Goal: Transaction & Acquisition: Purchase product/service

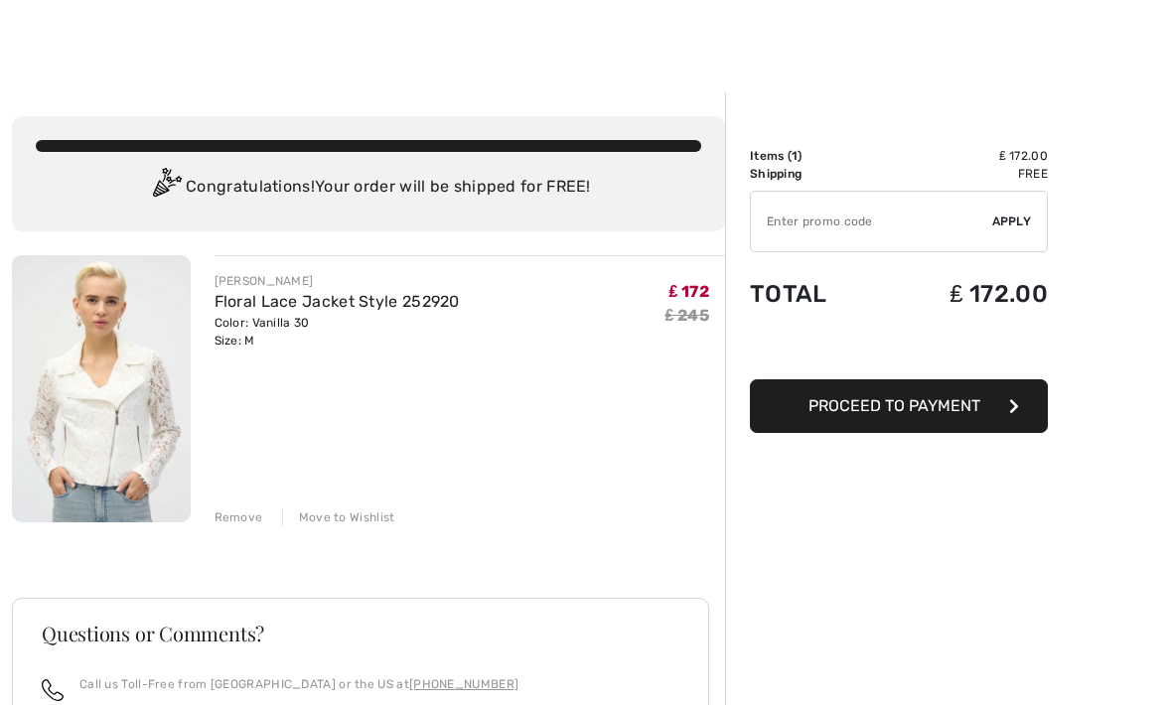
scroll to position [39, 0]
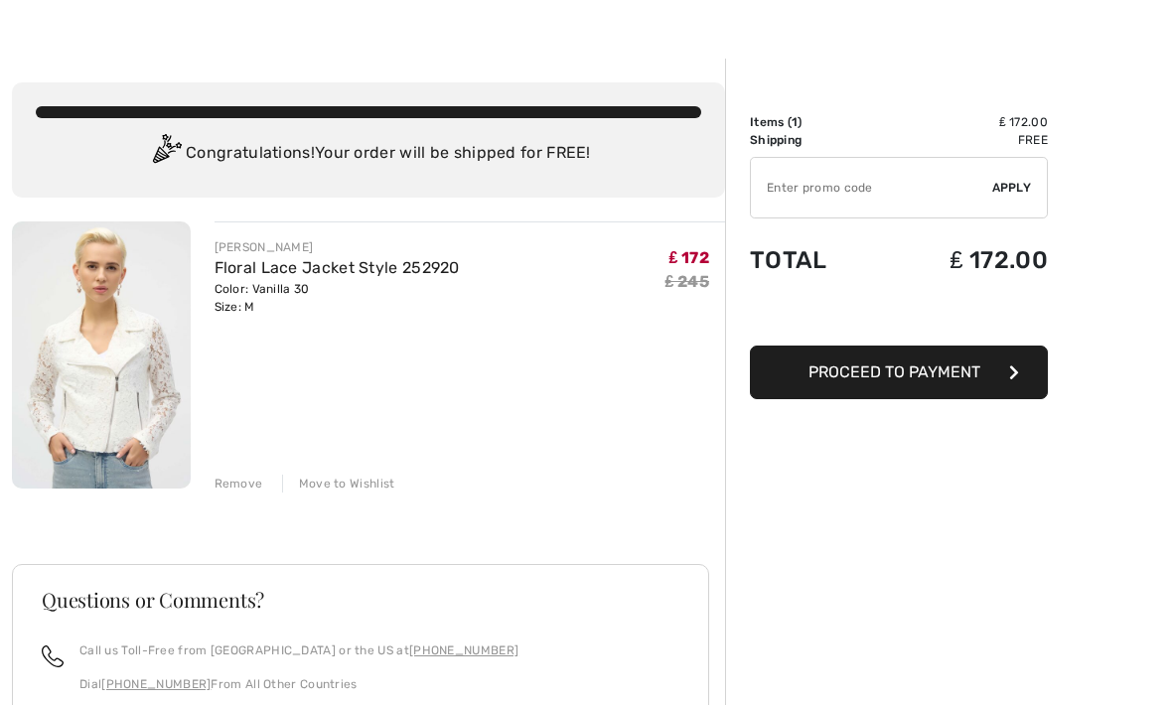
click at [247, 471] on div "Remove Move to Wishlist" at bounding box center [471, 482] width 512 height 22
click at [238, 493] on div "JOSEPH RIBKOFF Floral Lace Jacket Style 252920 Color: Vanilla 30 Size: M Final …" at bounding box center [368, 621] width 713 height 798
click at [254, 473] on div "Remove Move to Wishlist" at bounding box center [471, 482] width 512 height 22
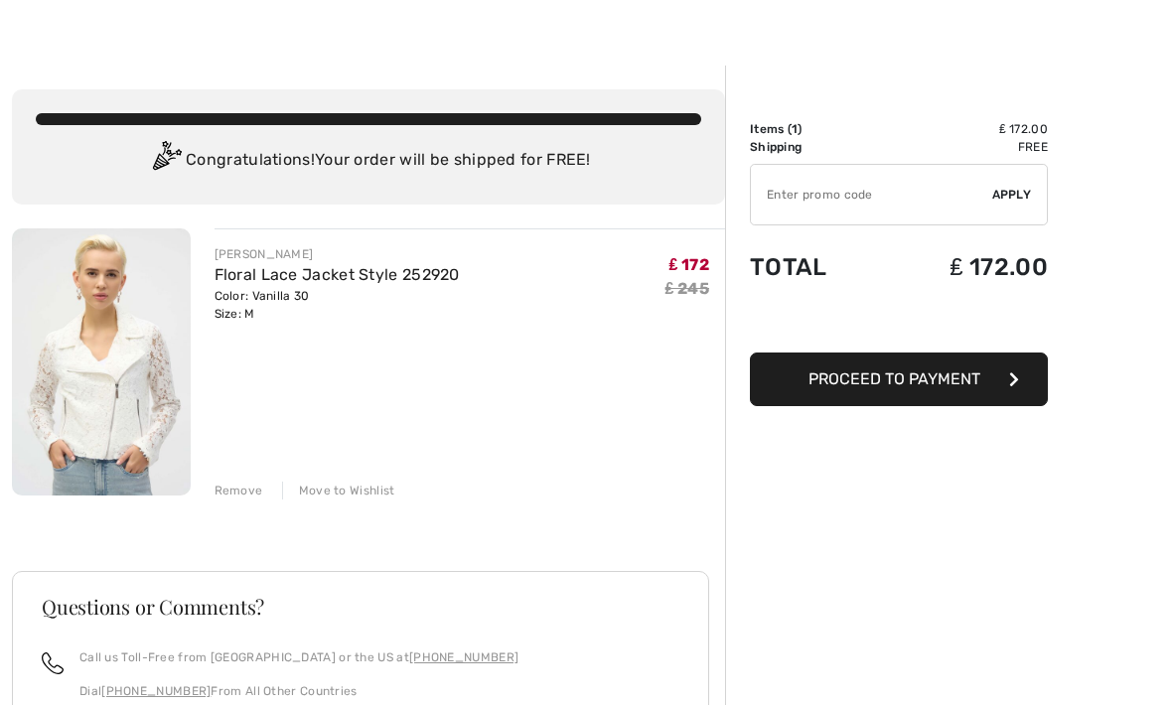
scroll to position [54, 0]
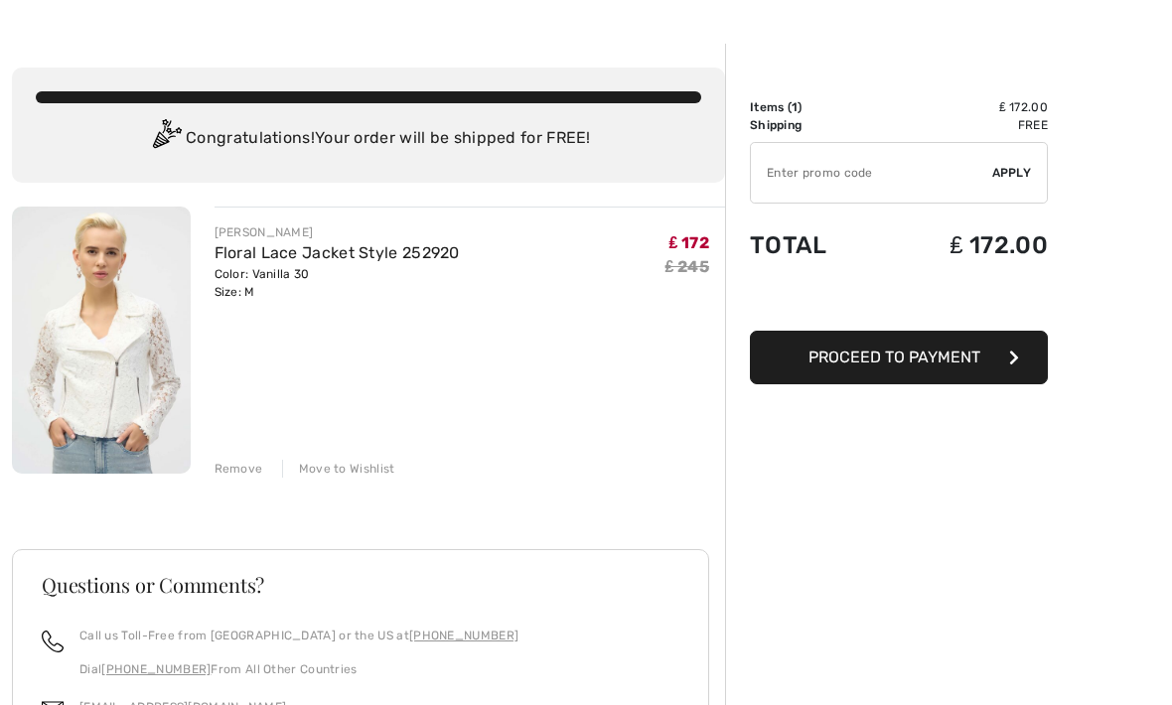
click at [240, 485] on div "JOSEPH RIBKOFF Floral Lace Jacket Style 252920 Color: Vanilla 30 Size: M Final …" at bounding box center [368, 606] width 713 height 798
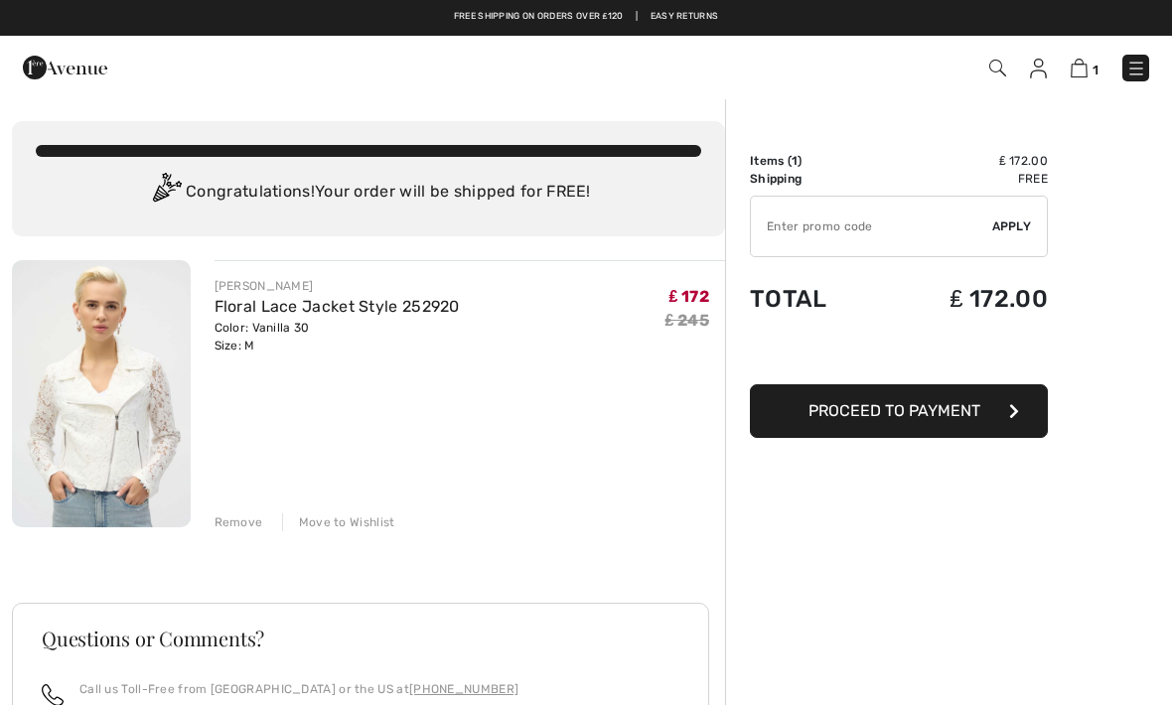
click at [529, 411] on div "JOSEPH RIBKOFF Floral Lace Jacket Style 252920 Color: Vanilla 30 Size: M Final …" at bounding box center [471, 395] width 512 height 271
click at [250, 533] on div "JOSEPH RIBKOFF Floral Lace Jacket Style 252920 Color: Vanilla 30 Size: M Final …" at bounding box center [368, 659] width 713 height 798
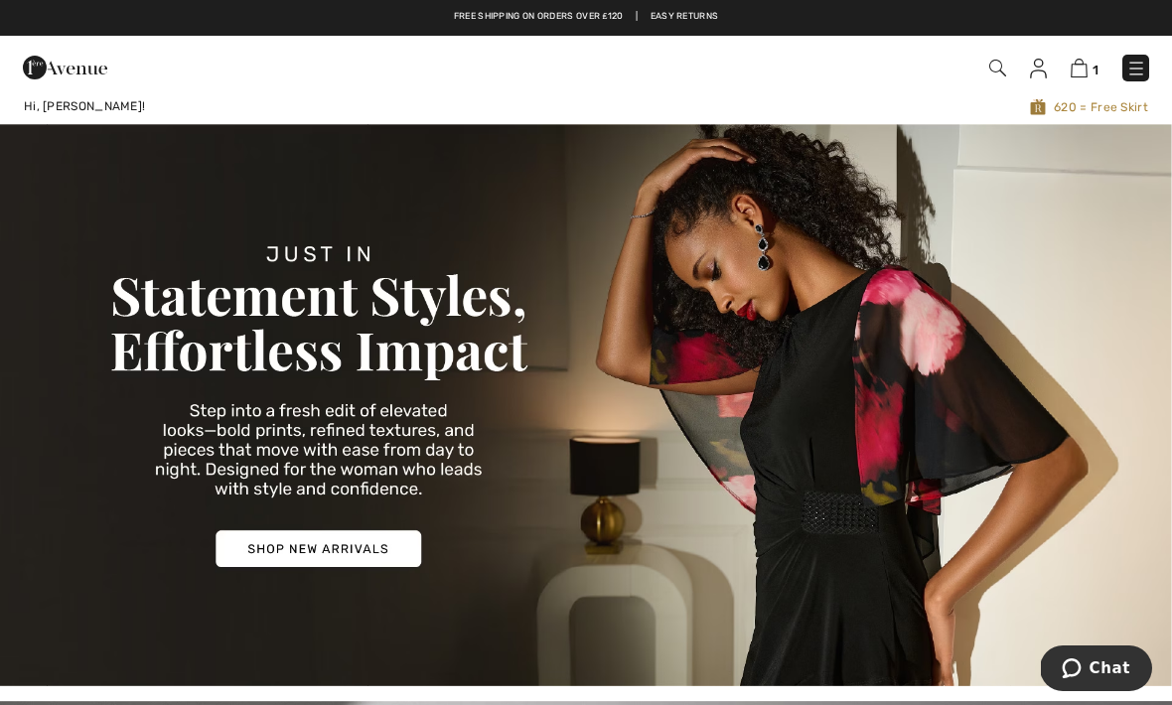
click at [62, 49] on img at bounding box center [65, 68] width 84 height 40
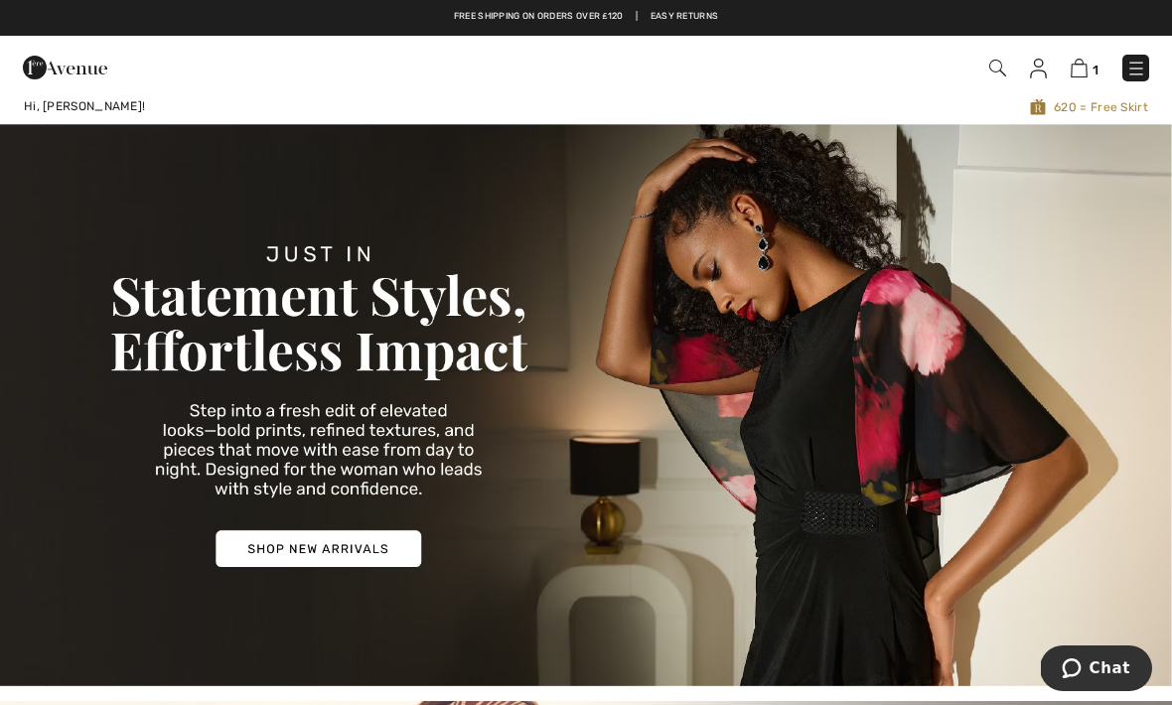
click at [1133, 67] on img at bounding box center [1137, 69] width 20 height 20
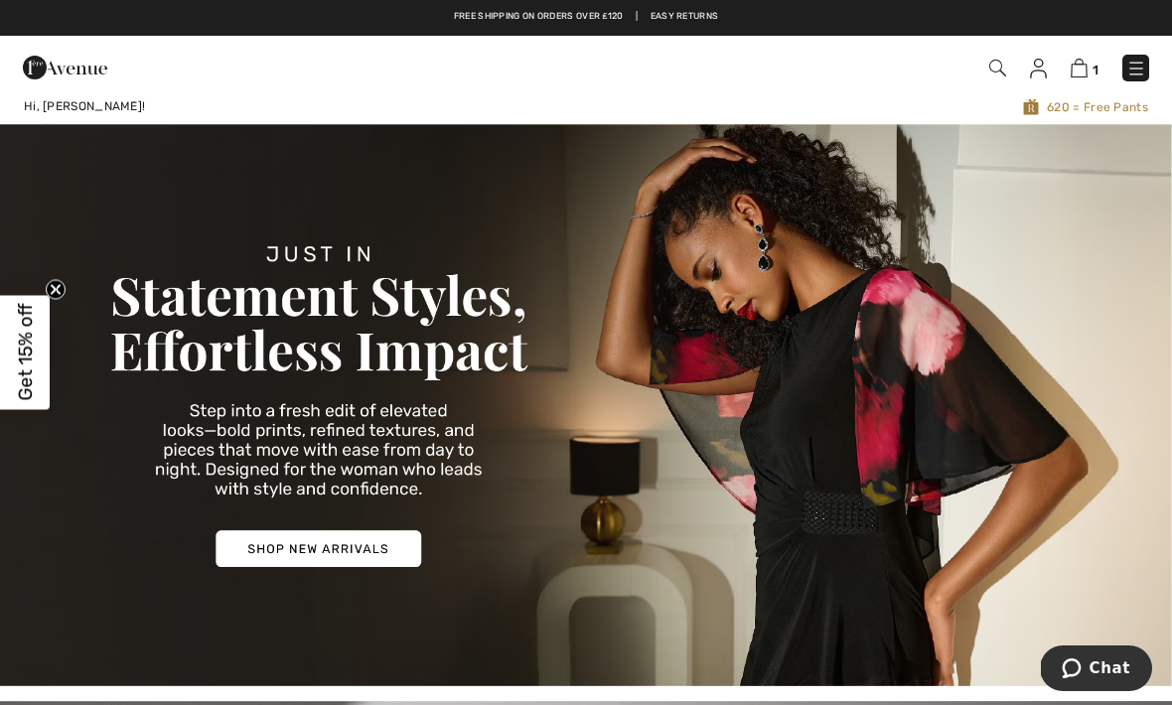
click at [1137, 78] on img at bounding box center [1137, 69] width 20 height 20
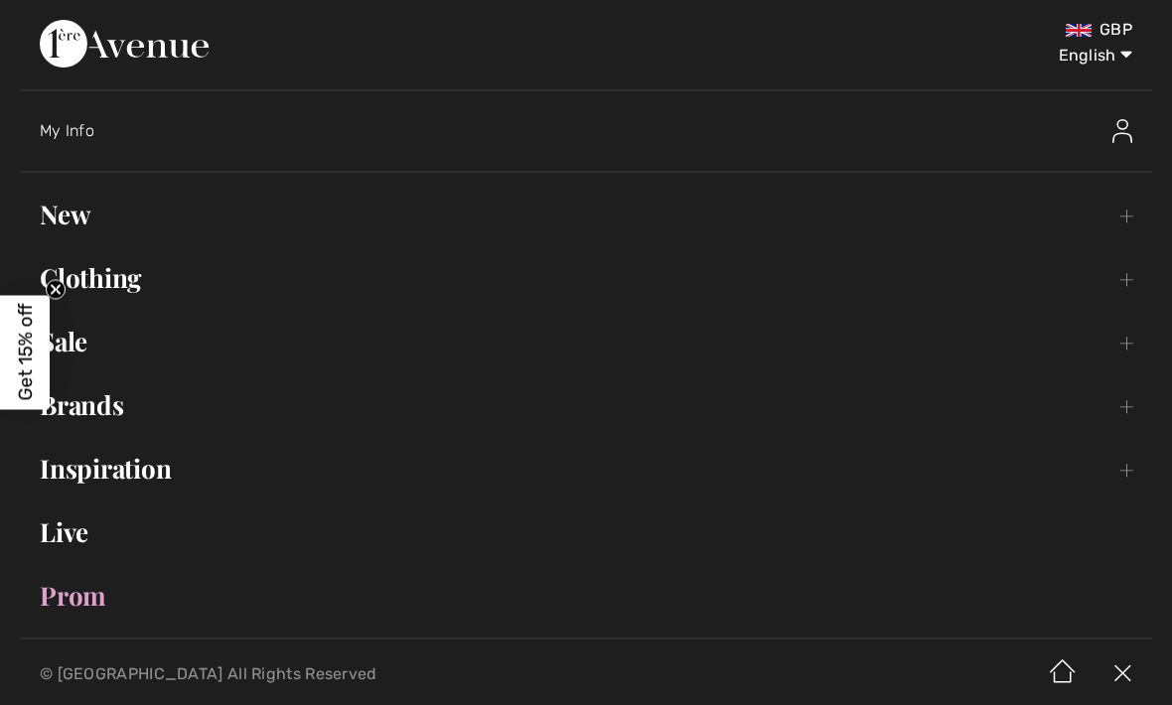
click at [112, 406] on link "Brands Open submenu" at bounding box center [586, 406] width 1133 height 44
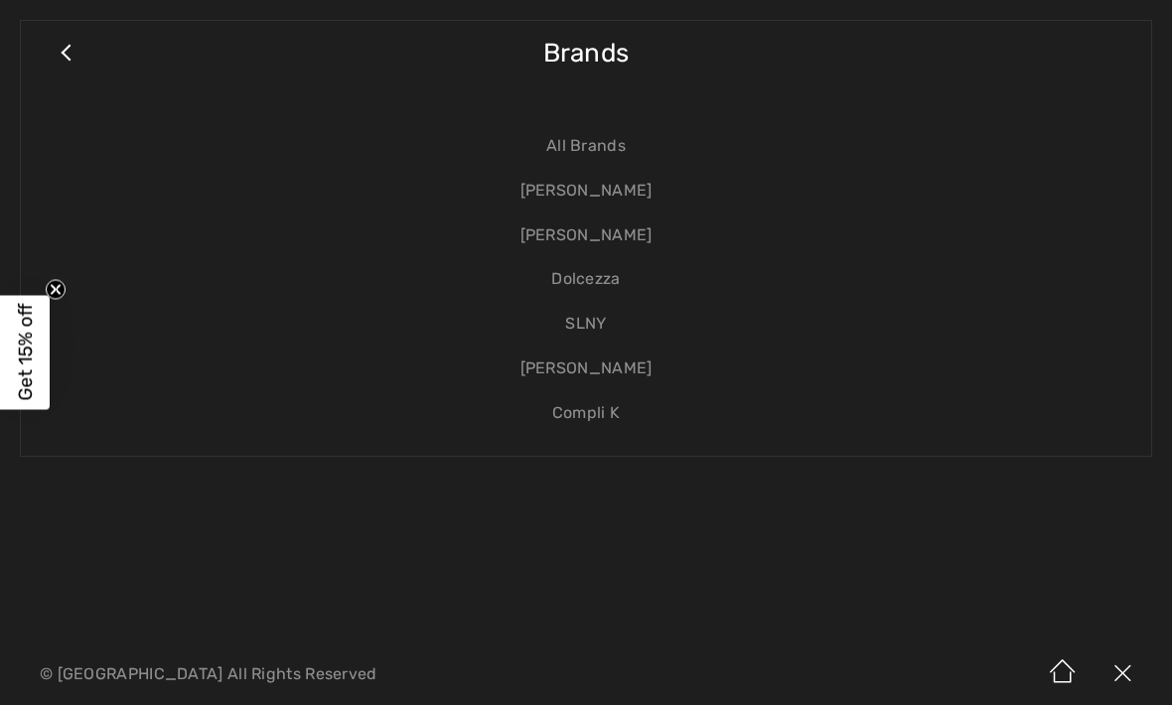
click at [598, 283] on link "Dolcezza" at bounding box center [586, 279] width 1091 height 45
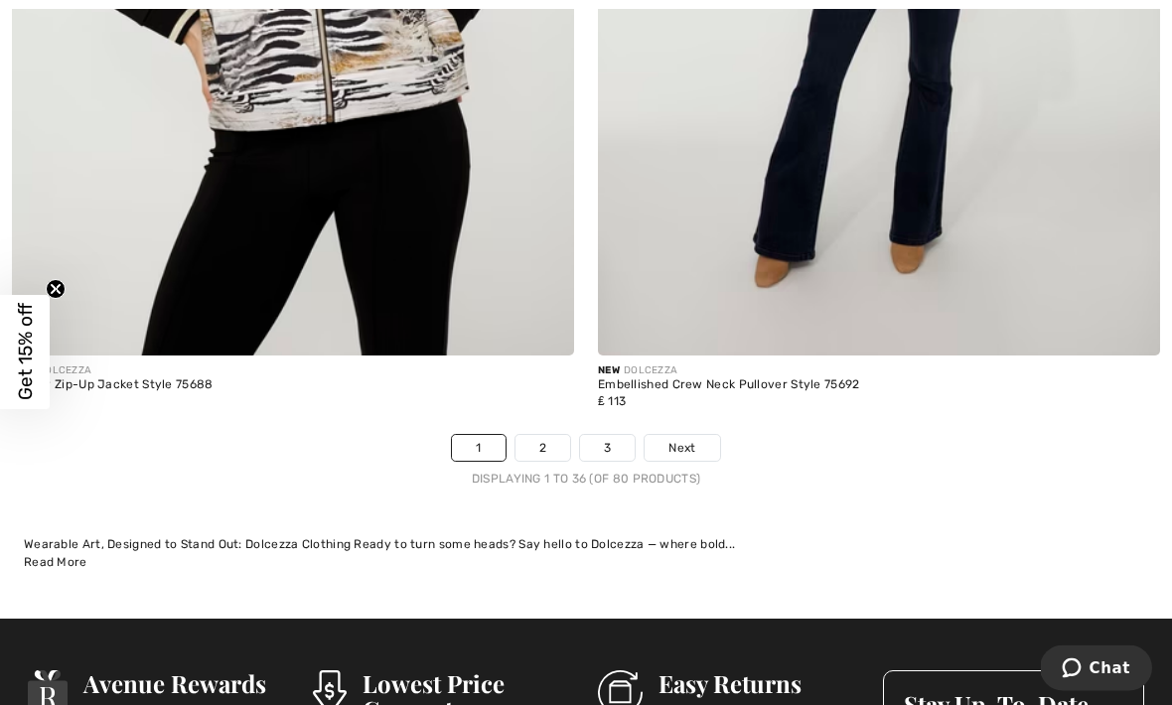
scroll to position [17301, 0]
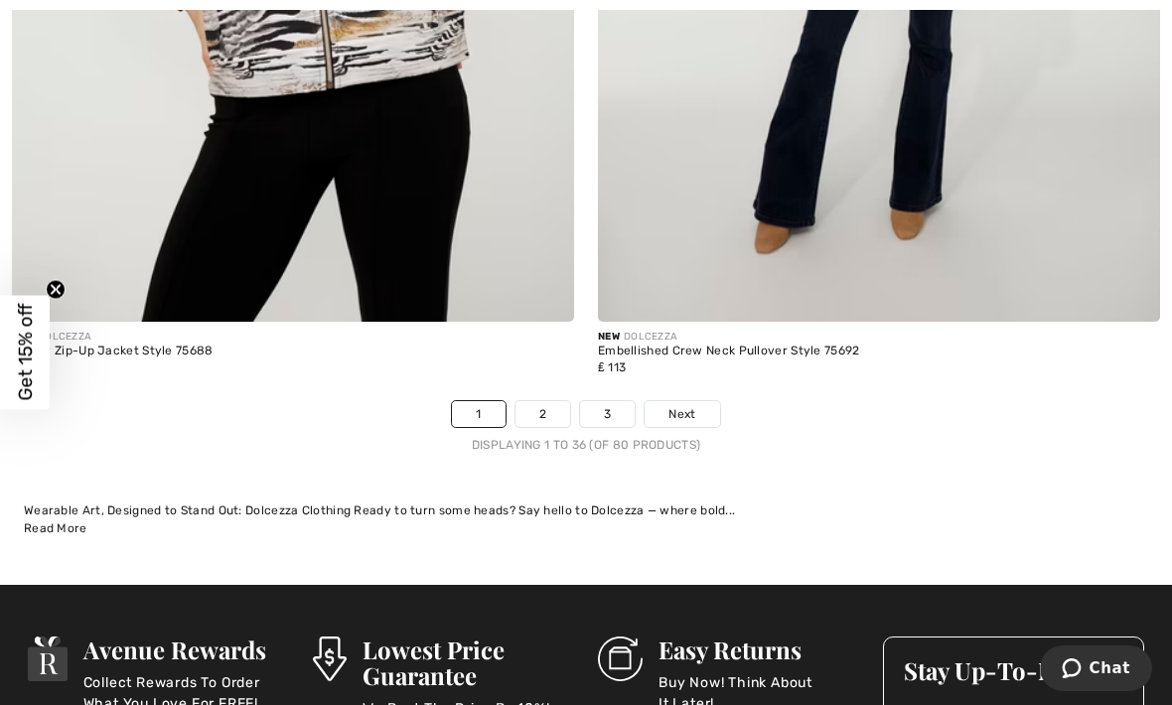
click at [685, 405] on span "Next" at bounding box center [682, 414] width 27 height 18
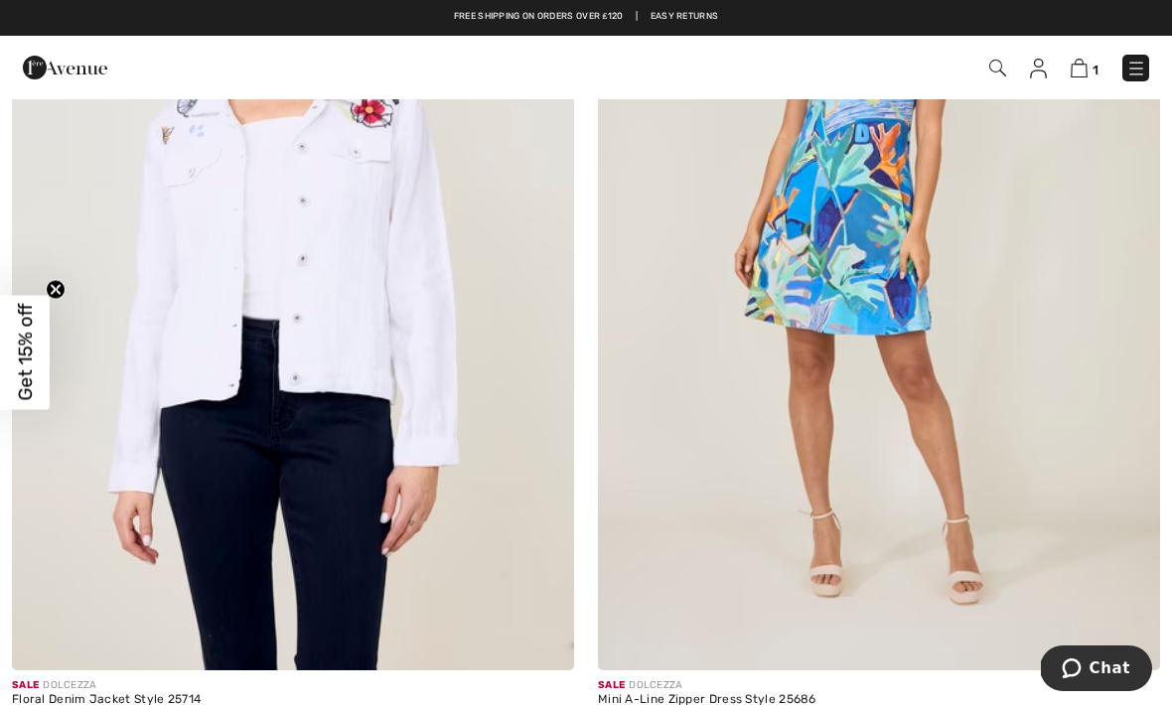
scroll to position [17080, 0]
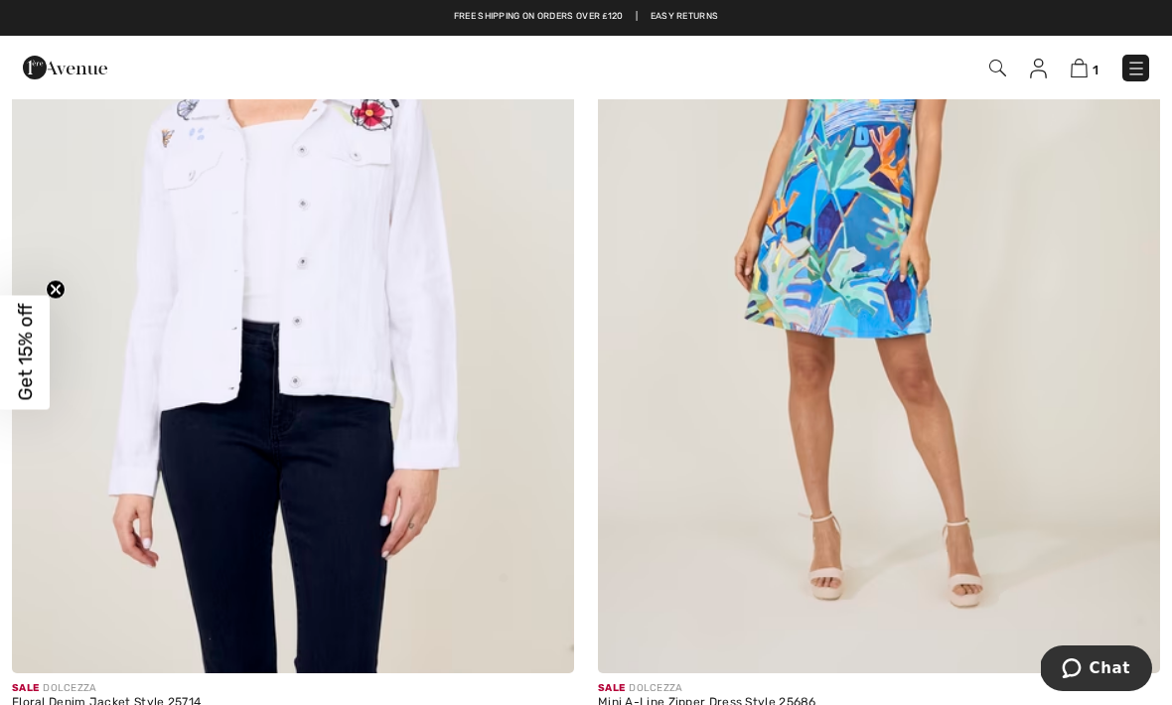
click at [912, 397] on img at bounding box center [879, 252] width 562 height 844
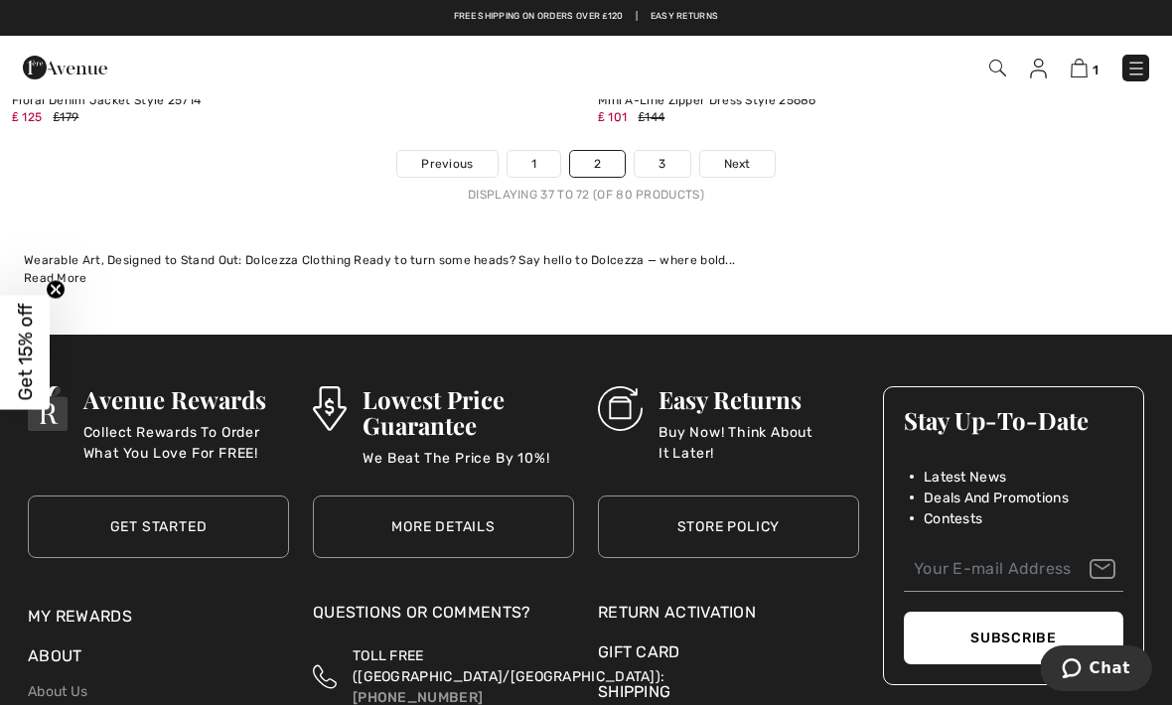
scroll to position [17668, 0]
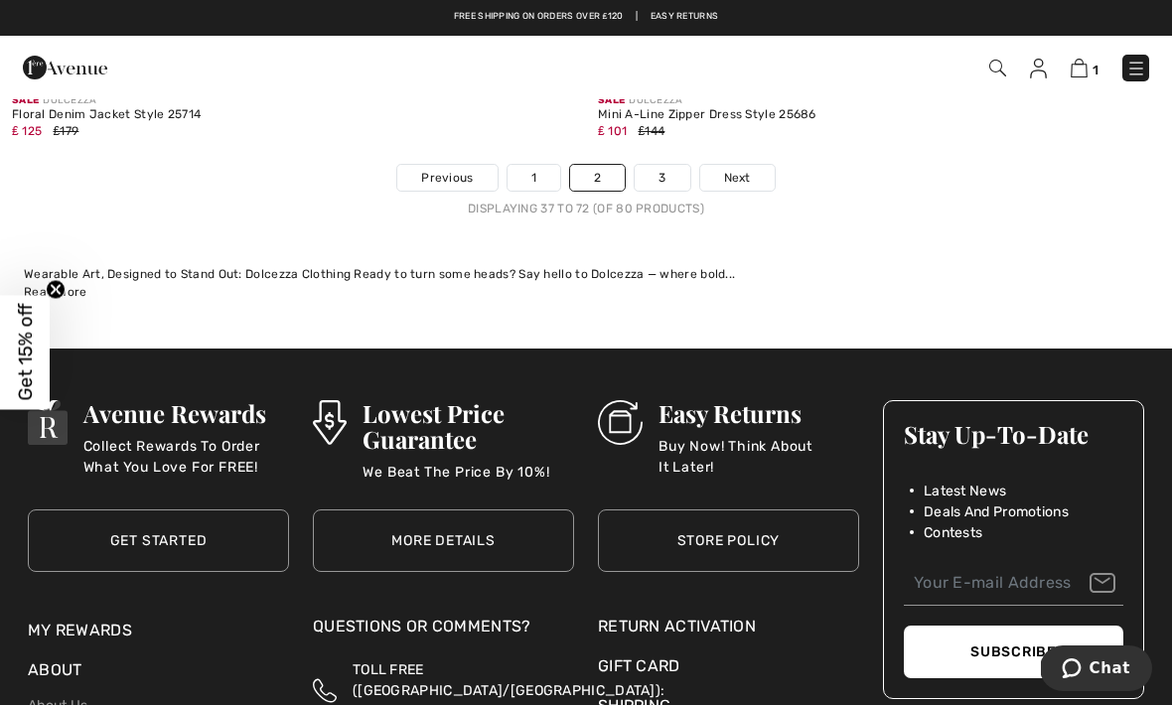
click at [752, 171] on link "Next" at bounding box center [737, 178] width 75 height 26
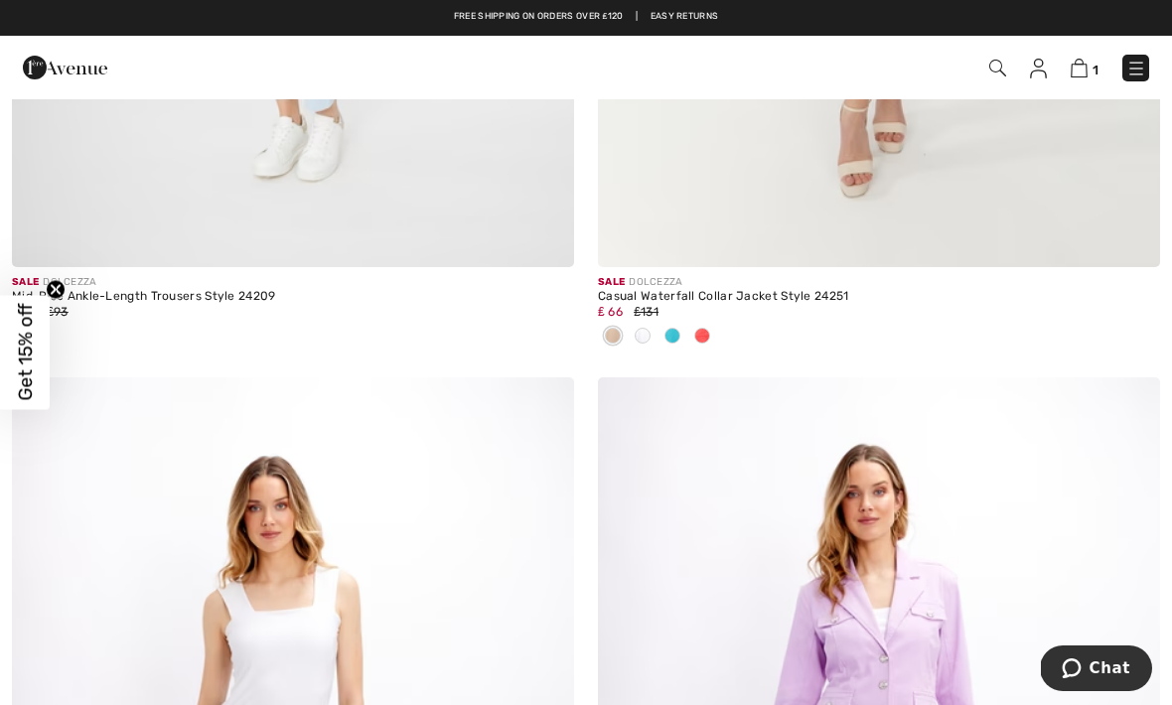
scroll to position [3161, 0]
